Goal: Information Seeking & Learning: Learn about a topic

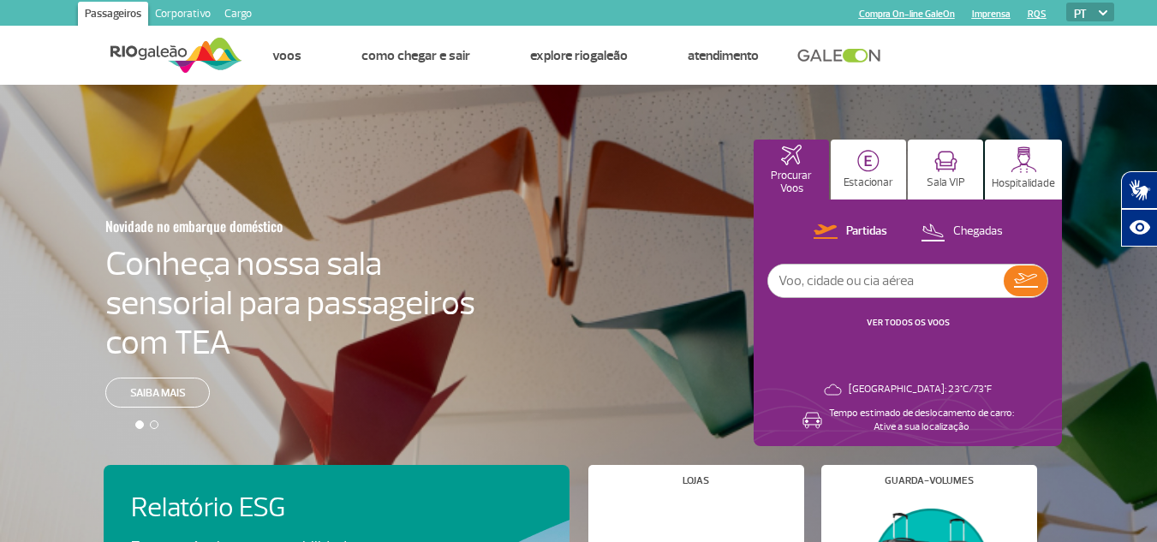
click at [174, 16] on link "Corporativo" at bounding box center [182, 15] width 69 height 27
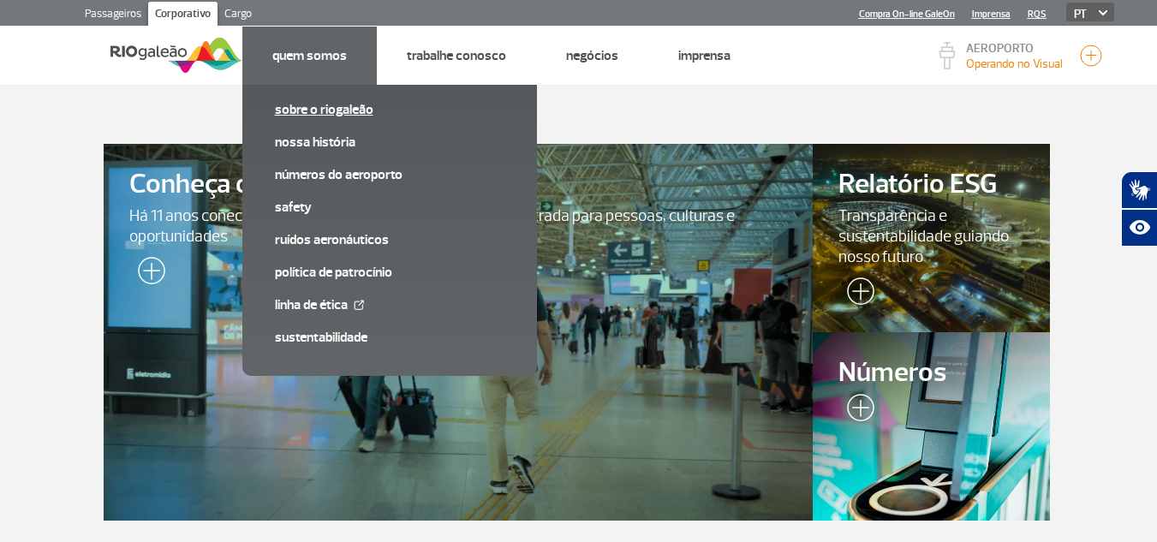
click at [311, 111] on link "Sobre o RIOgaleão" at bounding box center [390, 109] width 230 height 19
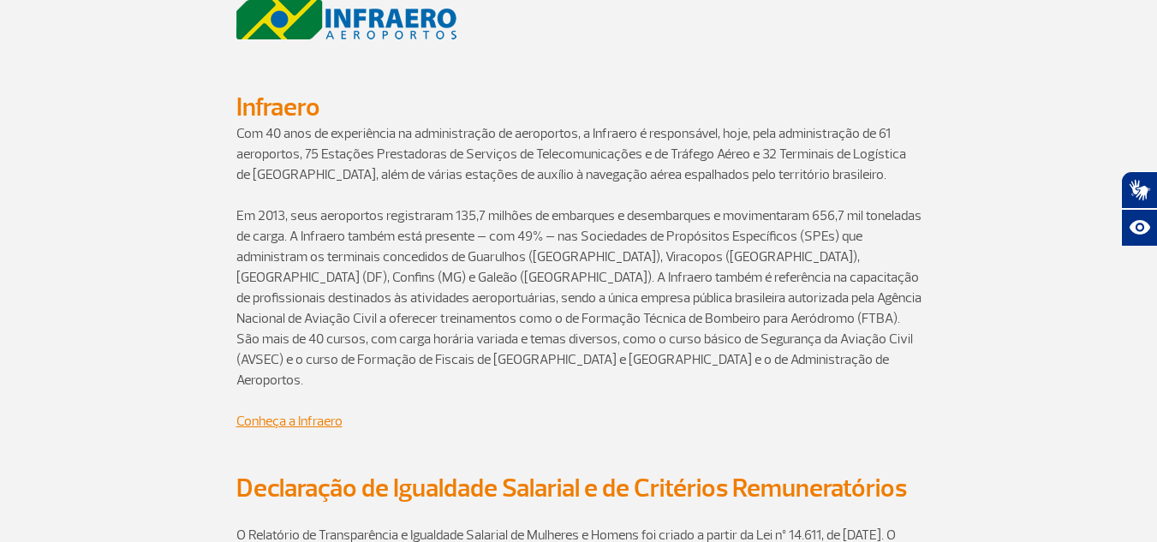
scroll to position [1421, 0]
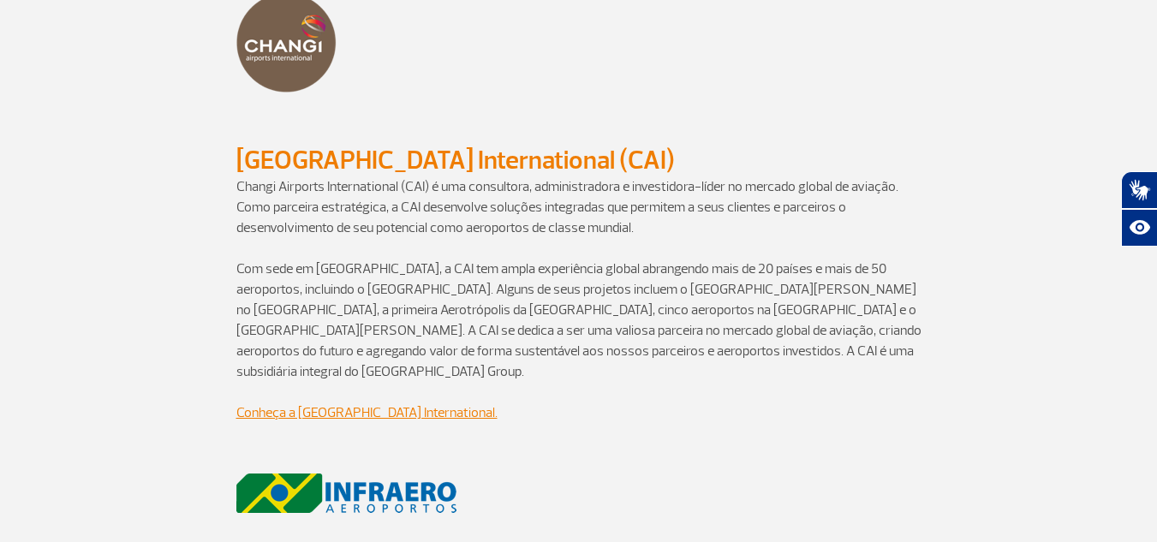
click at [825, 238] on p at bounding box center [578, 248] width 685 height 21
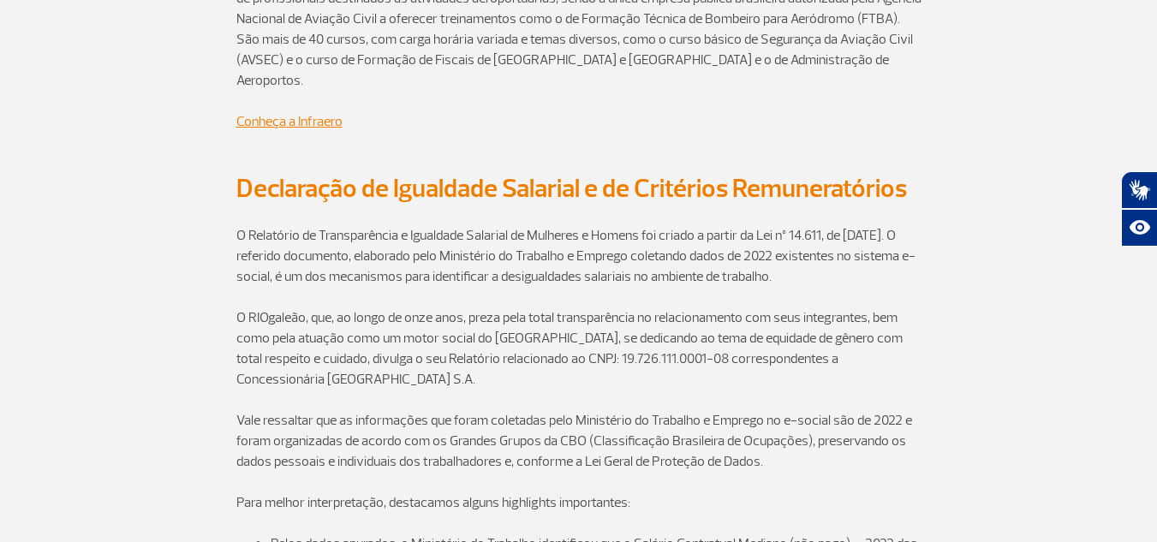
scroll to position [2202, 0]
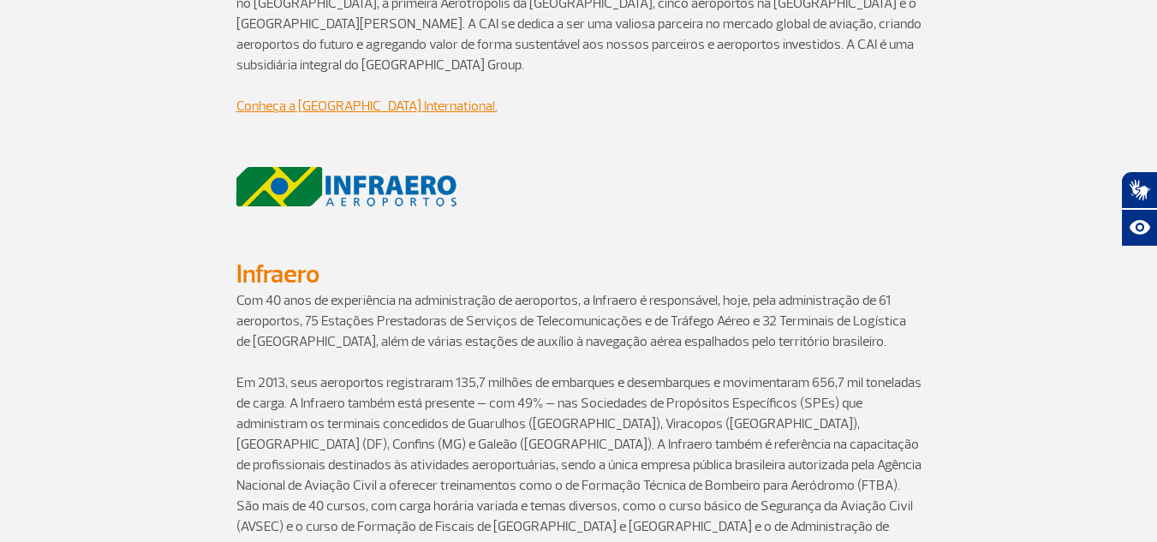
scroll to position [1734, 0]
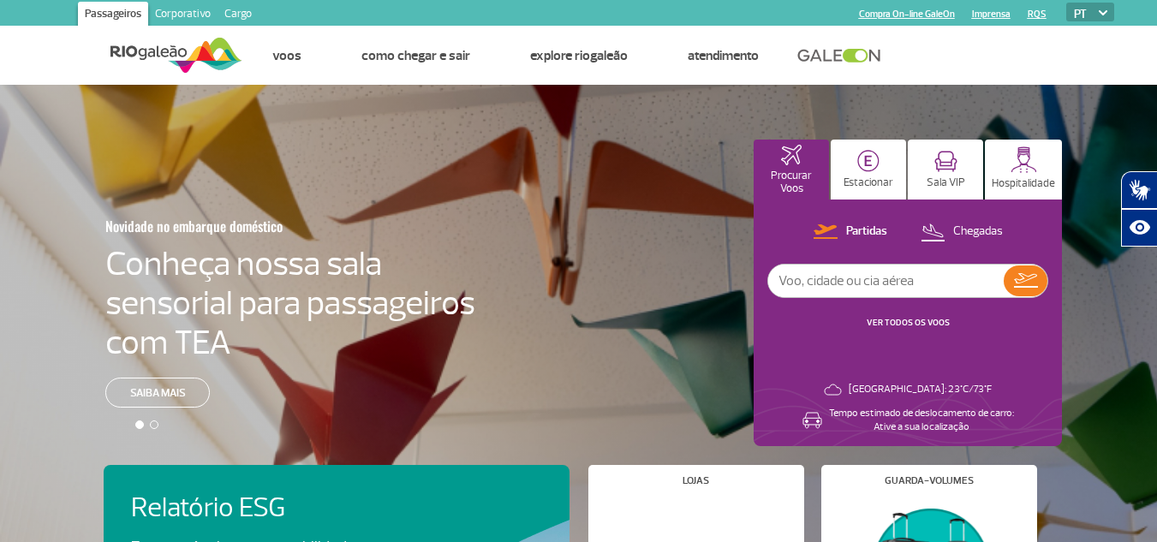
click at [198, 11] on link "Corporativo" at bounding box center [182, 15] width 69 height 27
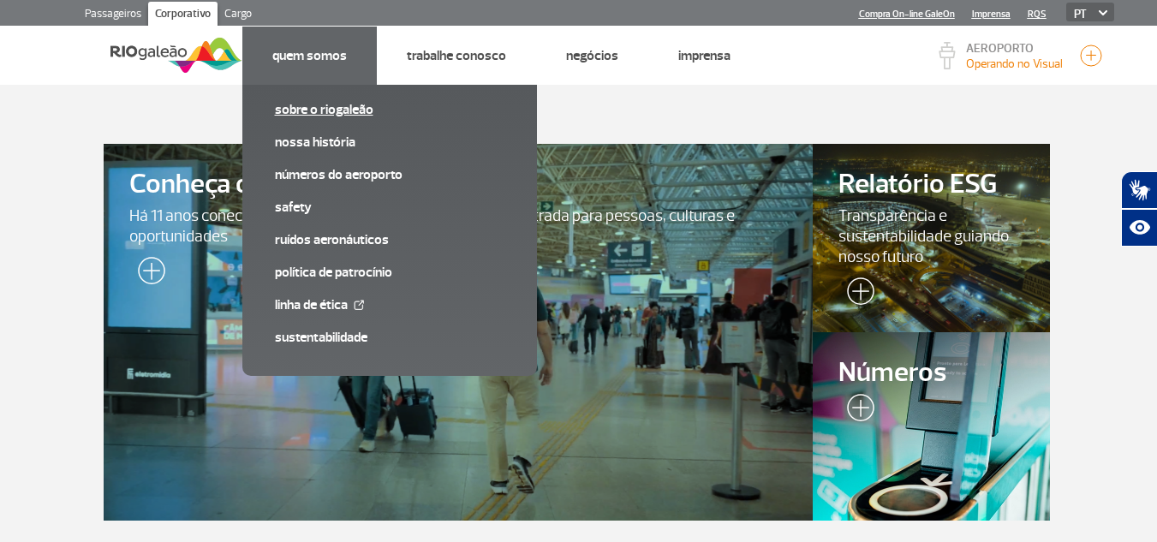
click at [326, 115] on link "Sobre o RIOgaleão" at bounding box center [390, 109] width 230 height 19
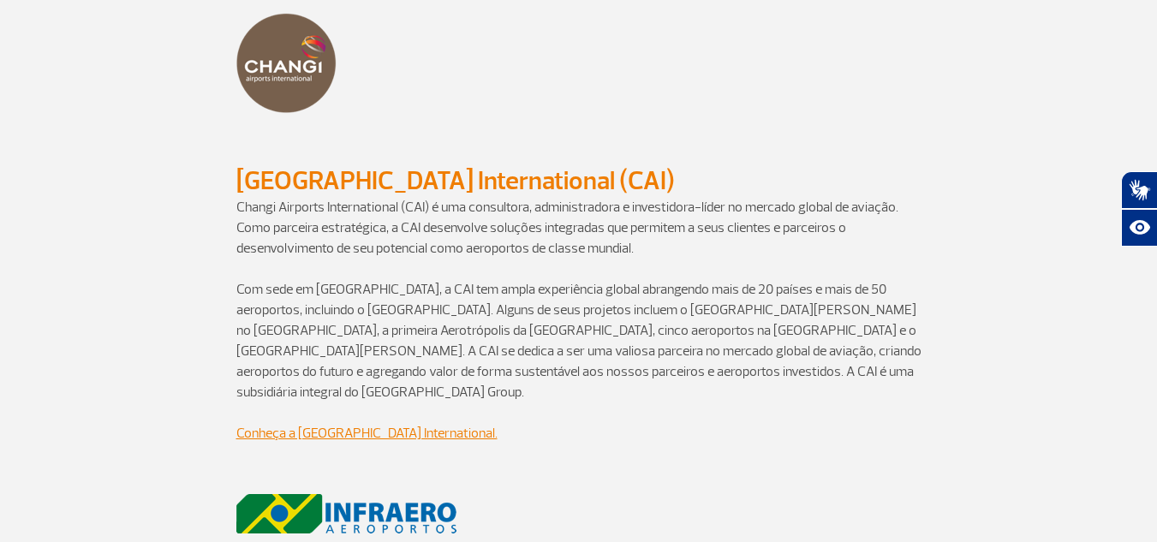
scroll to position [1407, 0]
